Goal: Information Seeking & Learning: Learn about a topic

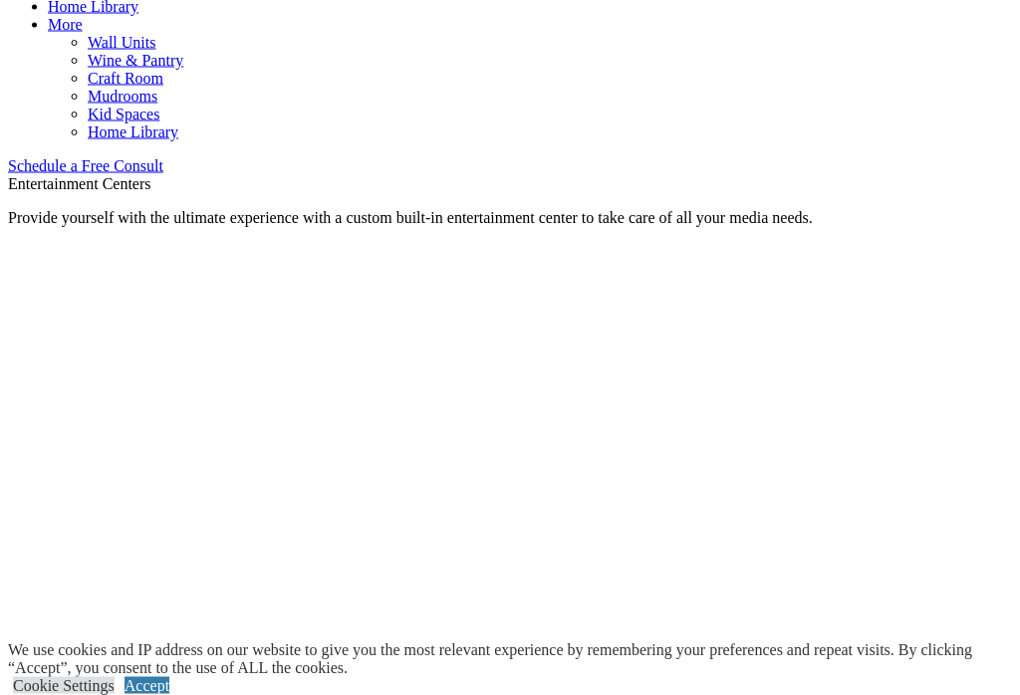
scroll to position [1182, 0]
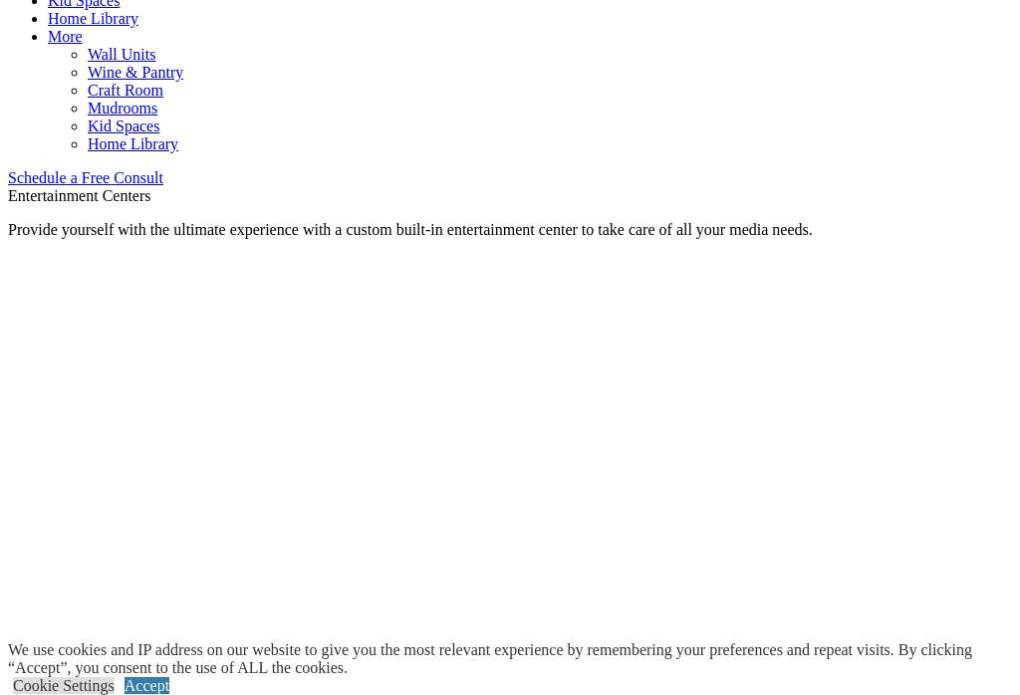
scroll to position [1168, 0]
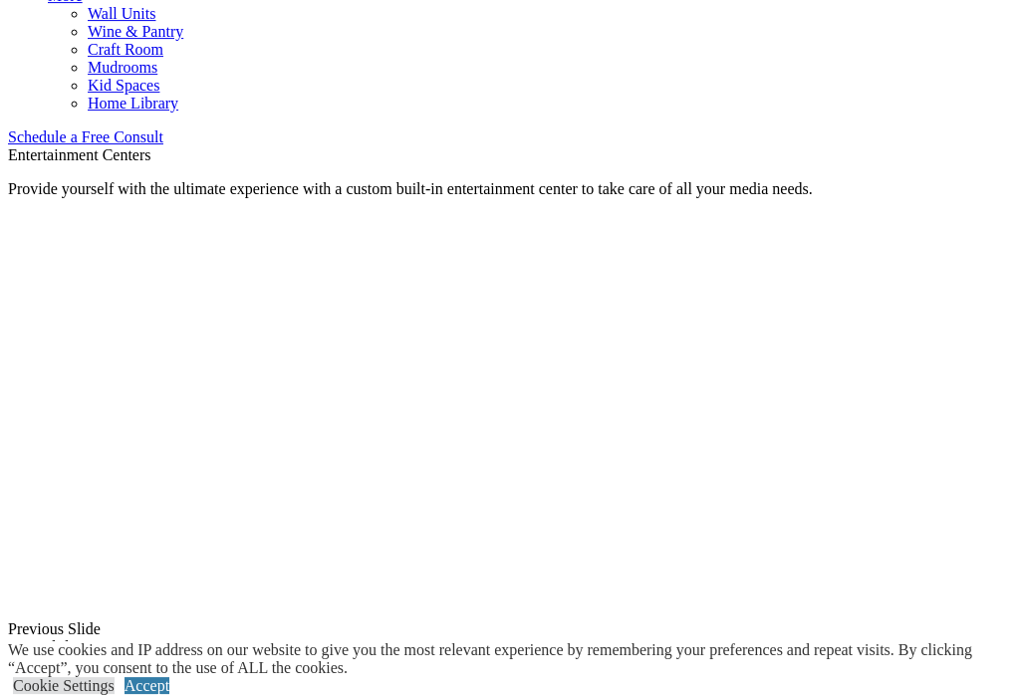
scroll to position [1196, 0]
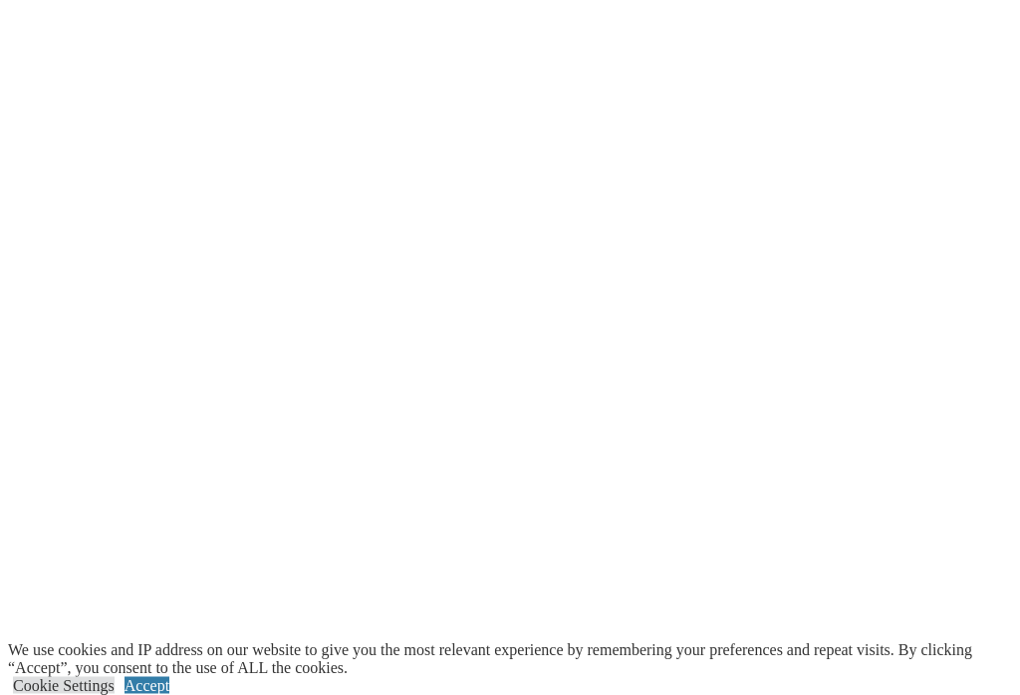
scroll to position [2290, 0]
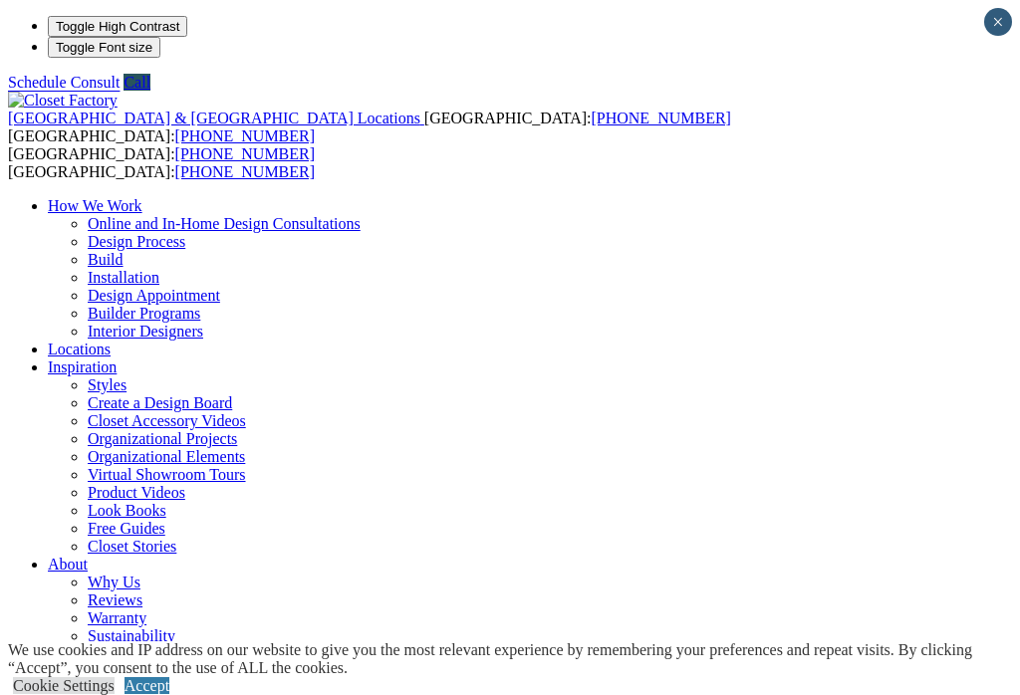
click at [972, 677] on div "Cookie Settings Accept" at bounding box center [514, 686] width 1012 height 18
click at [169, 677] on link "Accept" at bounding box center [146, 685] width 45 height 17
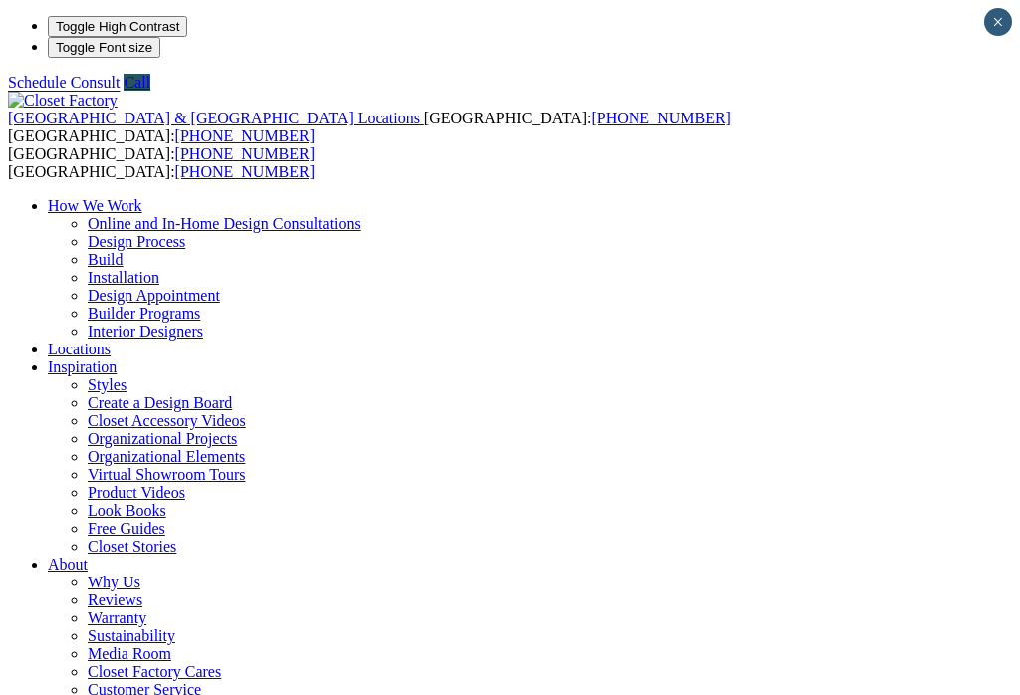
click at [159, 269] on link "Installation" at bounding box center [124, 277] width 72 height 17
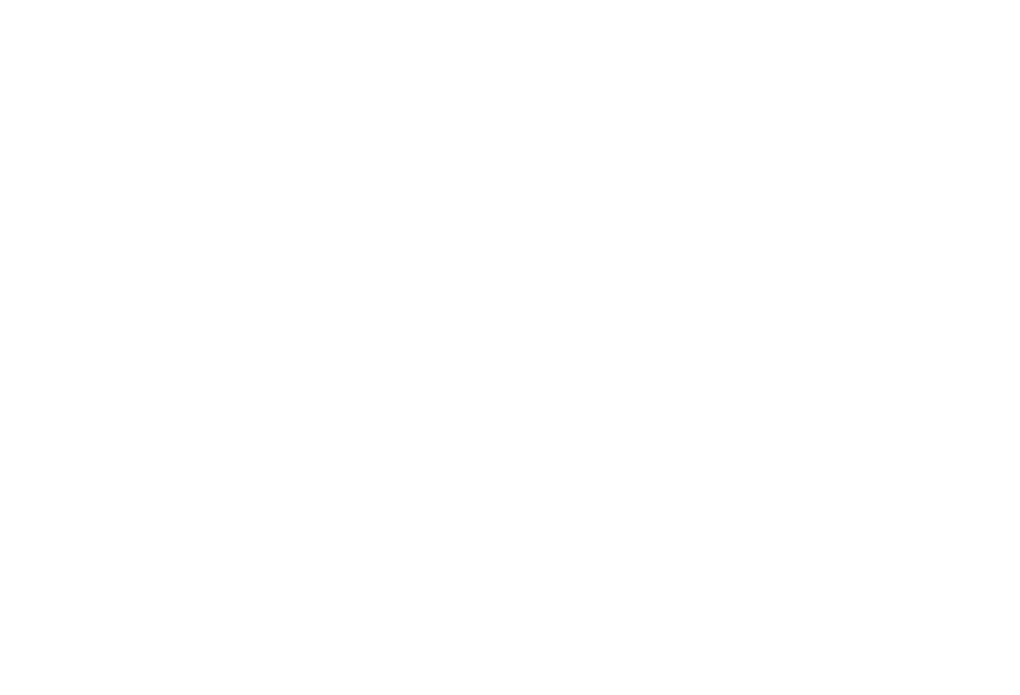
scroll to position [4136, 0]
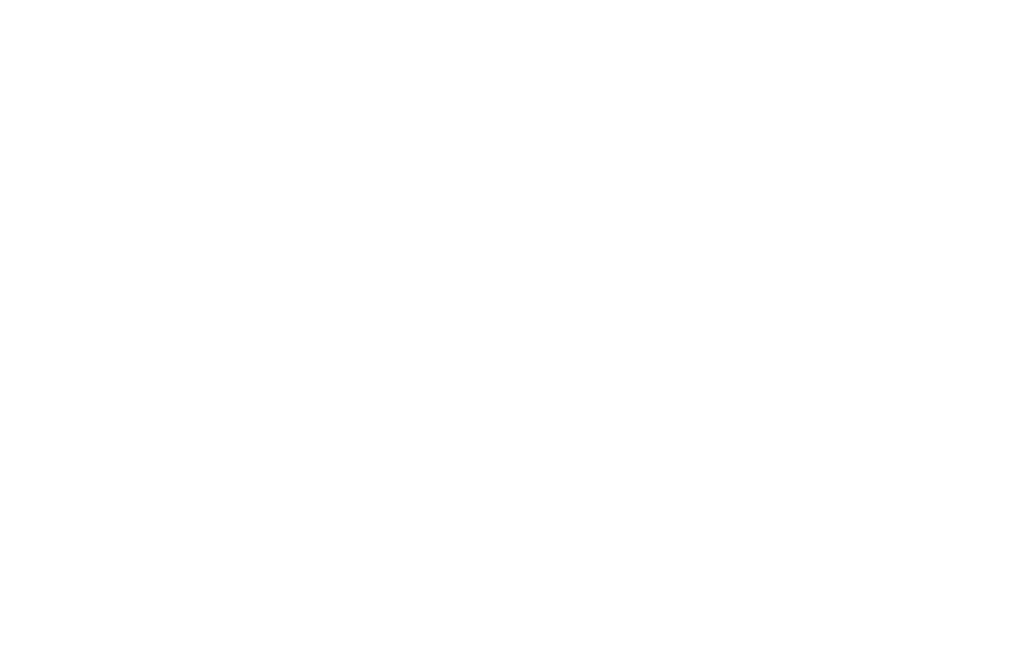
scroll to position [4153, 0]
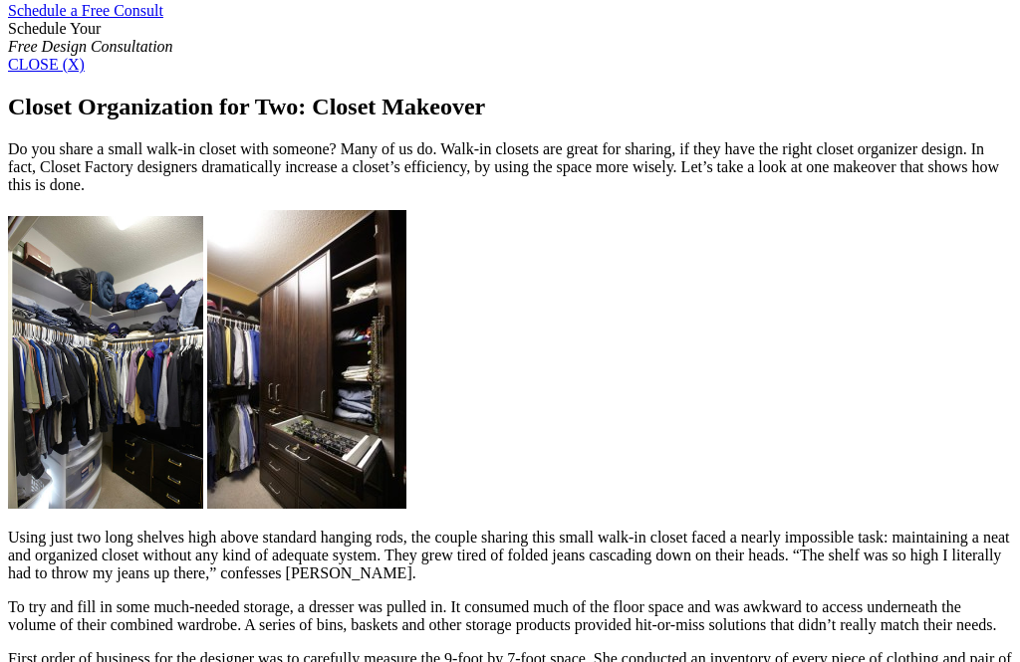
scroll to position [1327, 0]
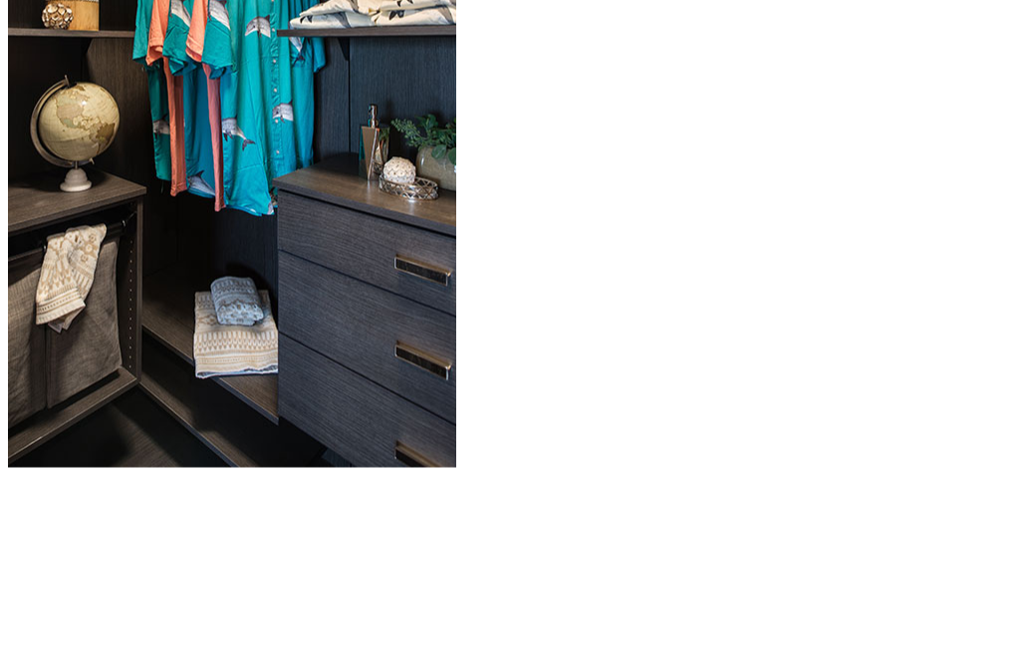
scroll to position [2280, 0]
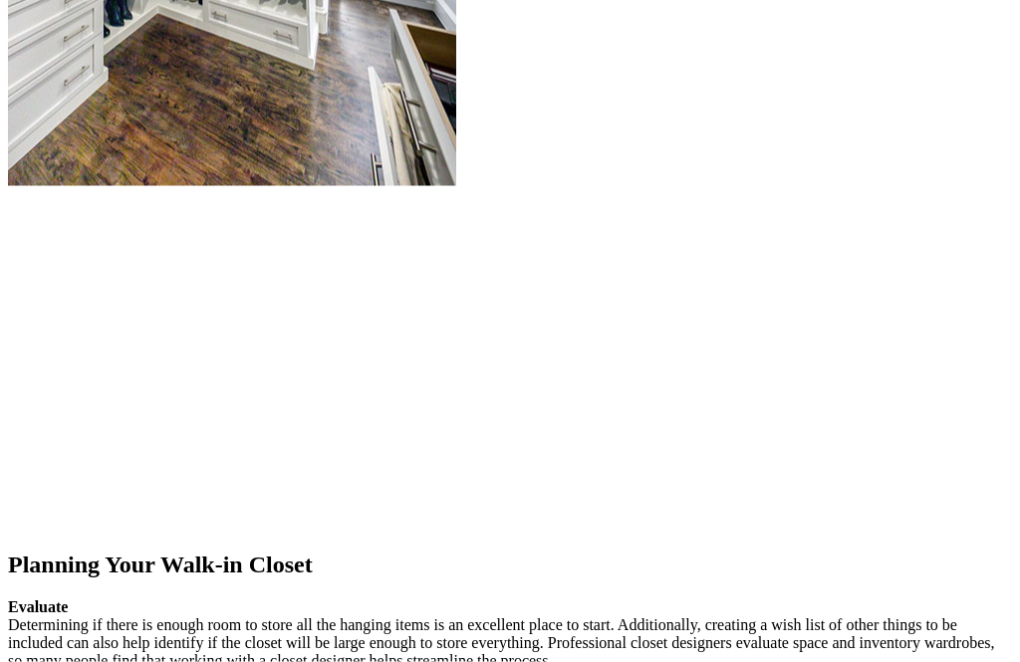
scroll to position [2663, 0]
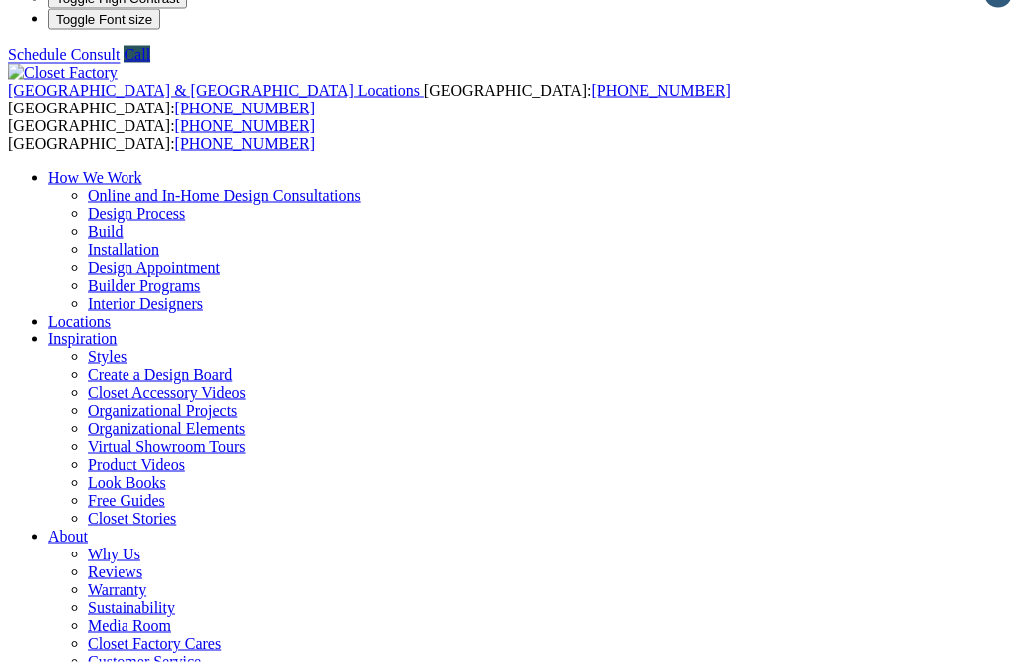
scroll to position [0, 0]
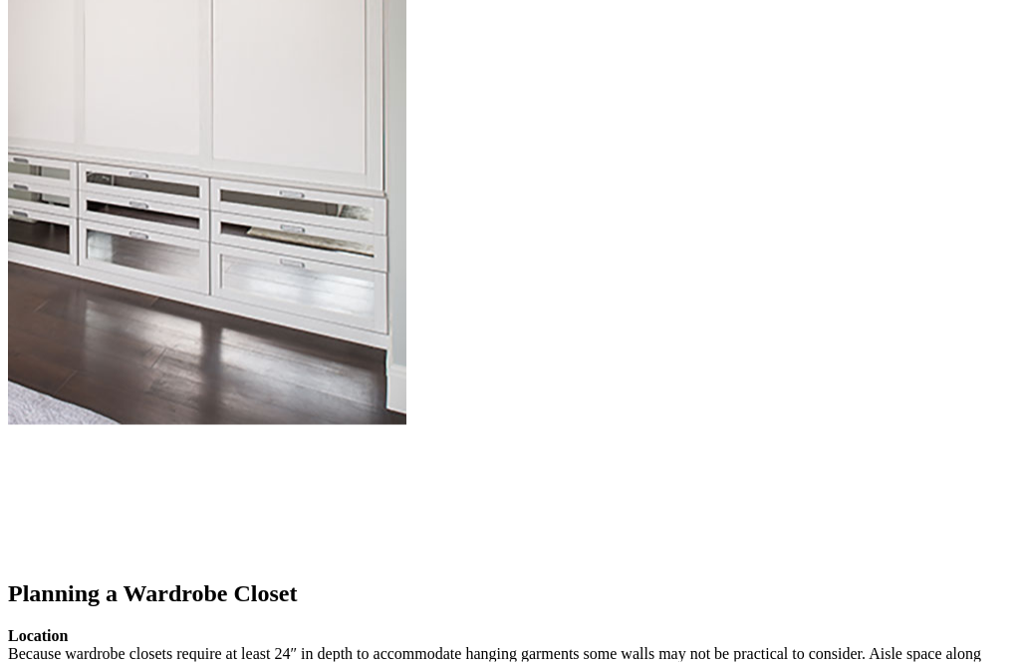
scroll to position [2183, 0]
